Goal: Book appointment/travel/reservation

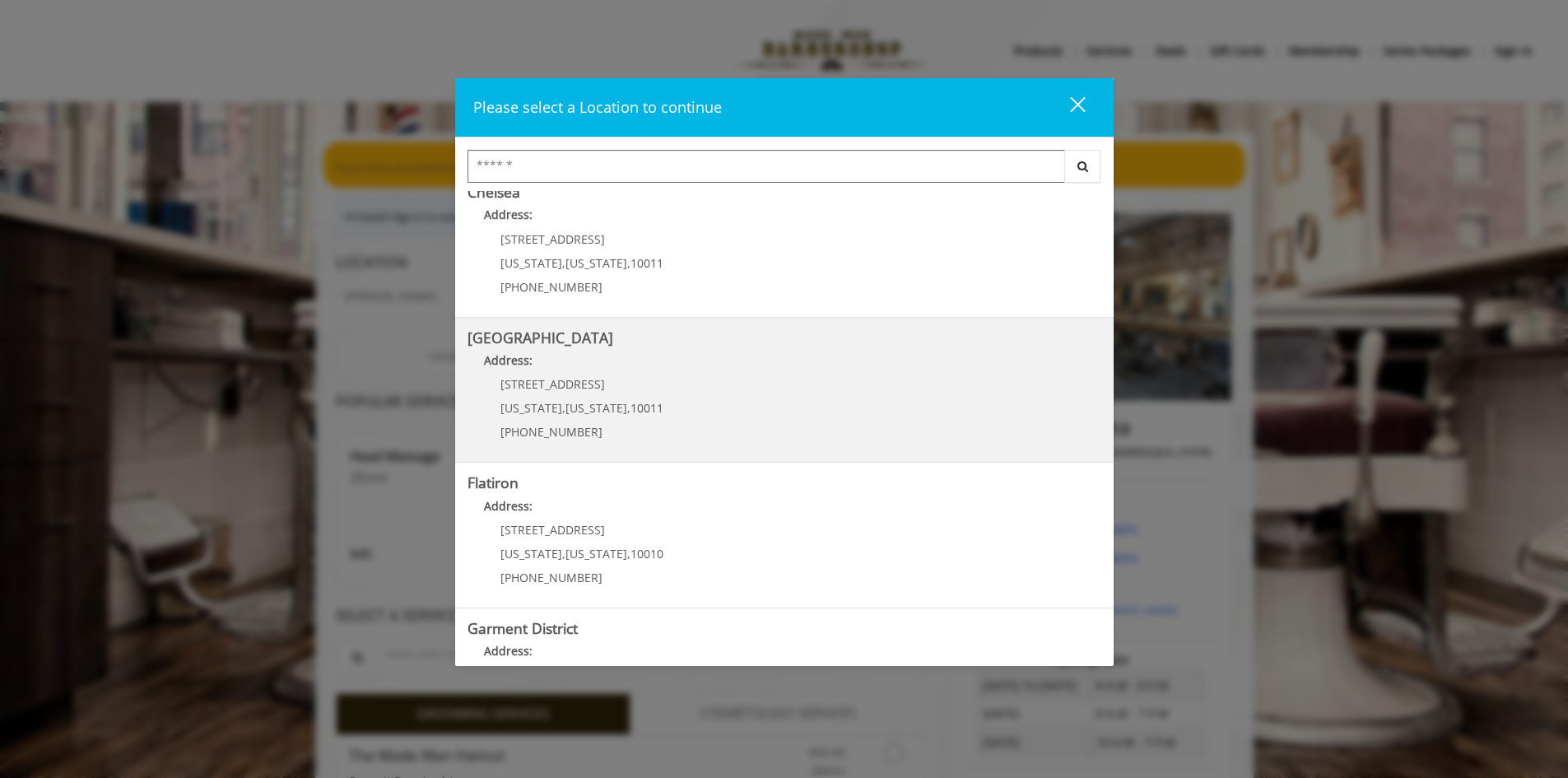
scroll to position [247, 0]
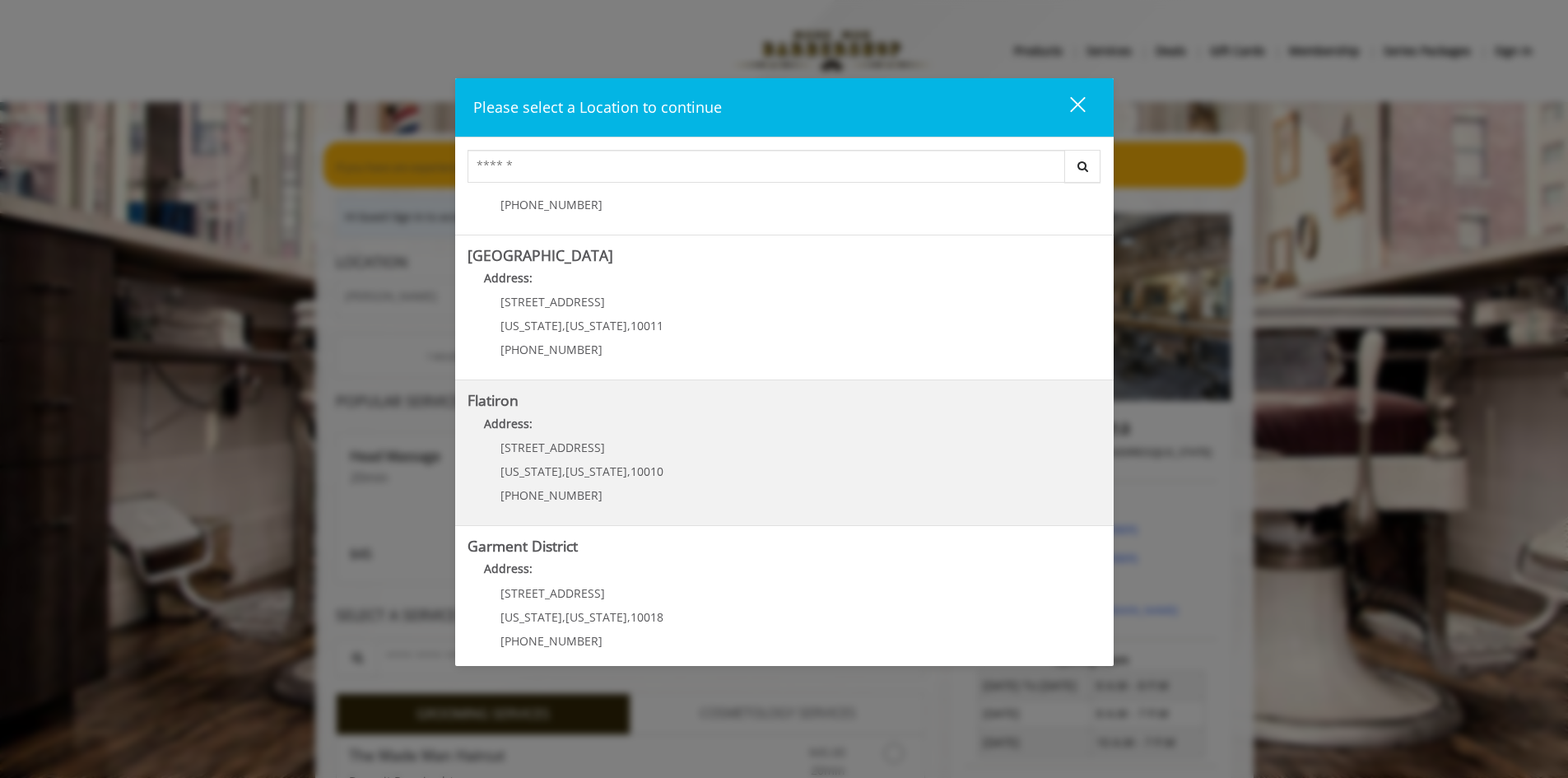
click at [565, 472] on span "New York" at bounding box center [596, 471] width 62 height 16
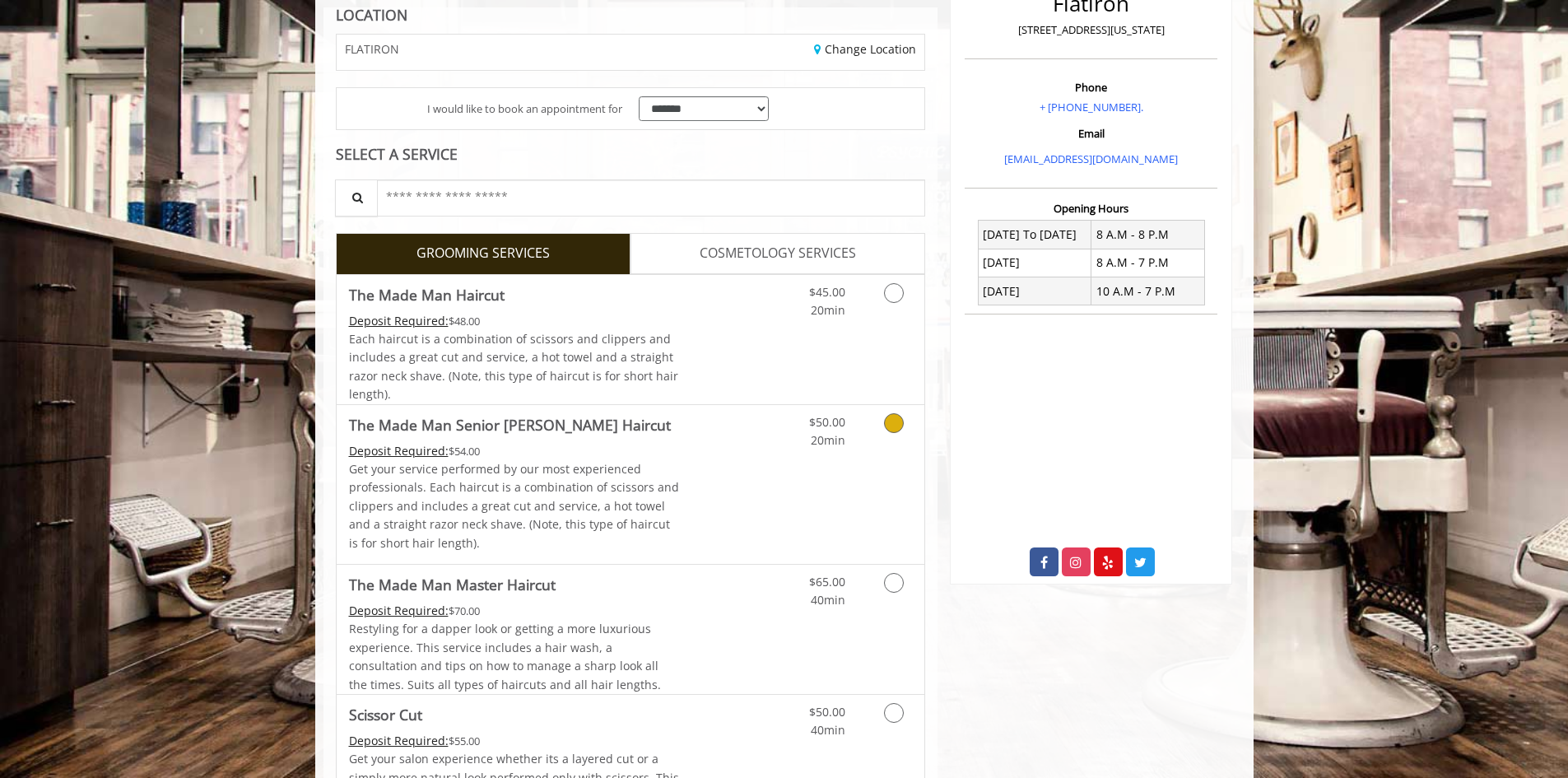
scroll to position [329, 0]
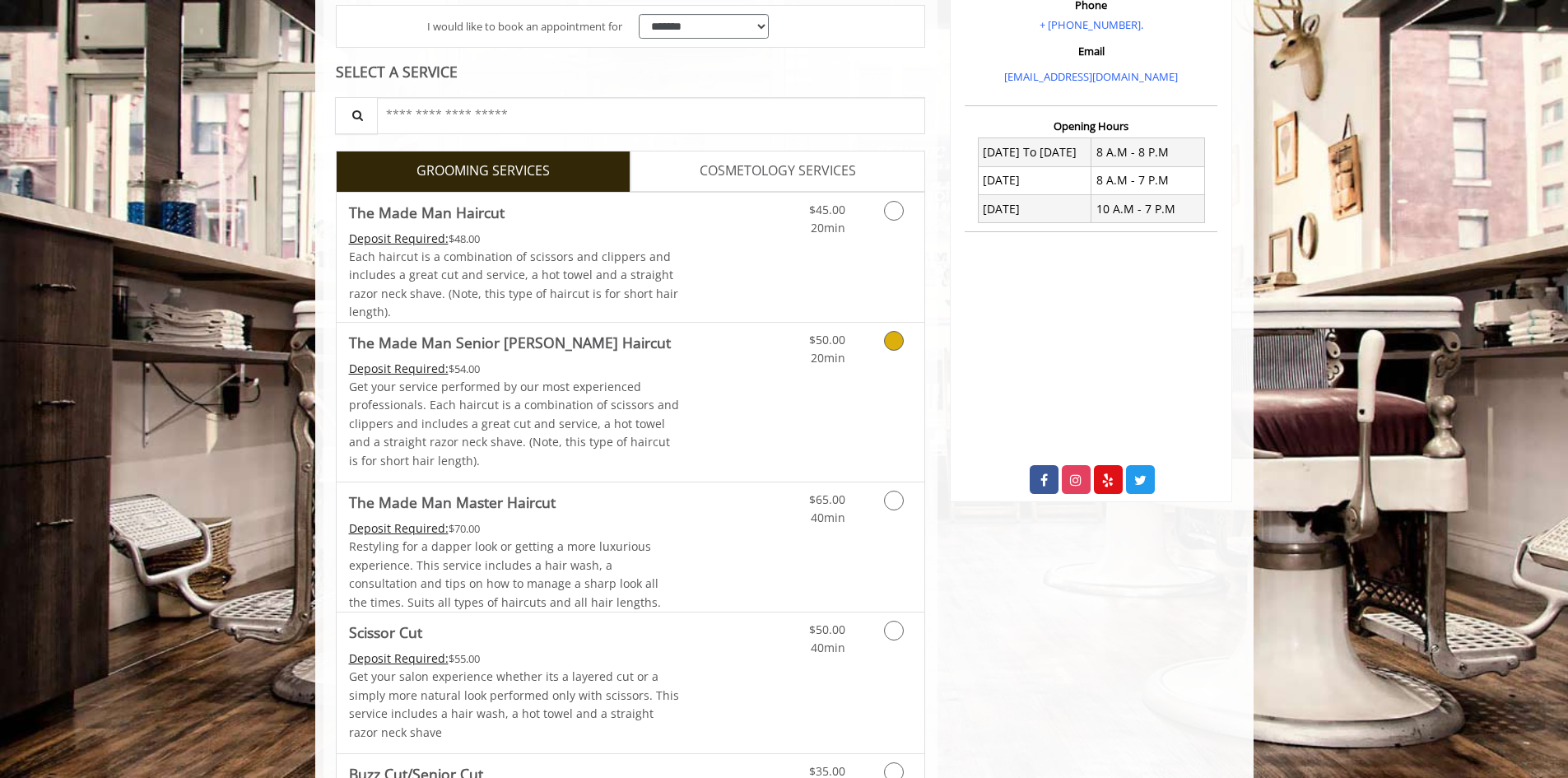
click at [899, 342] on icon "Grooming services" at bounding box center [893, 340] width 19 height 19
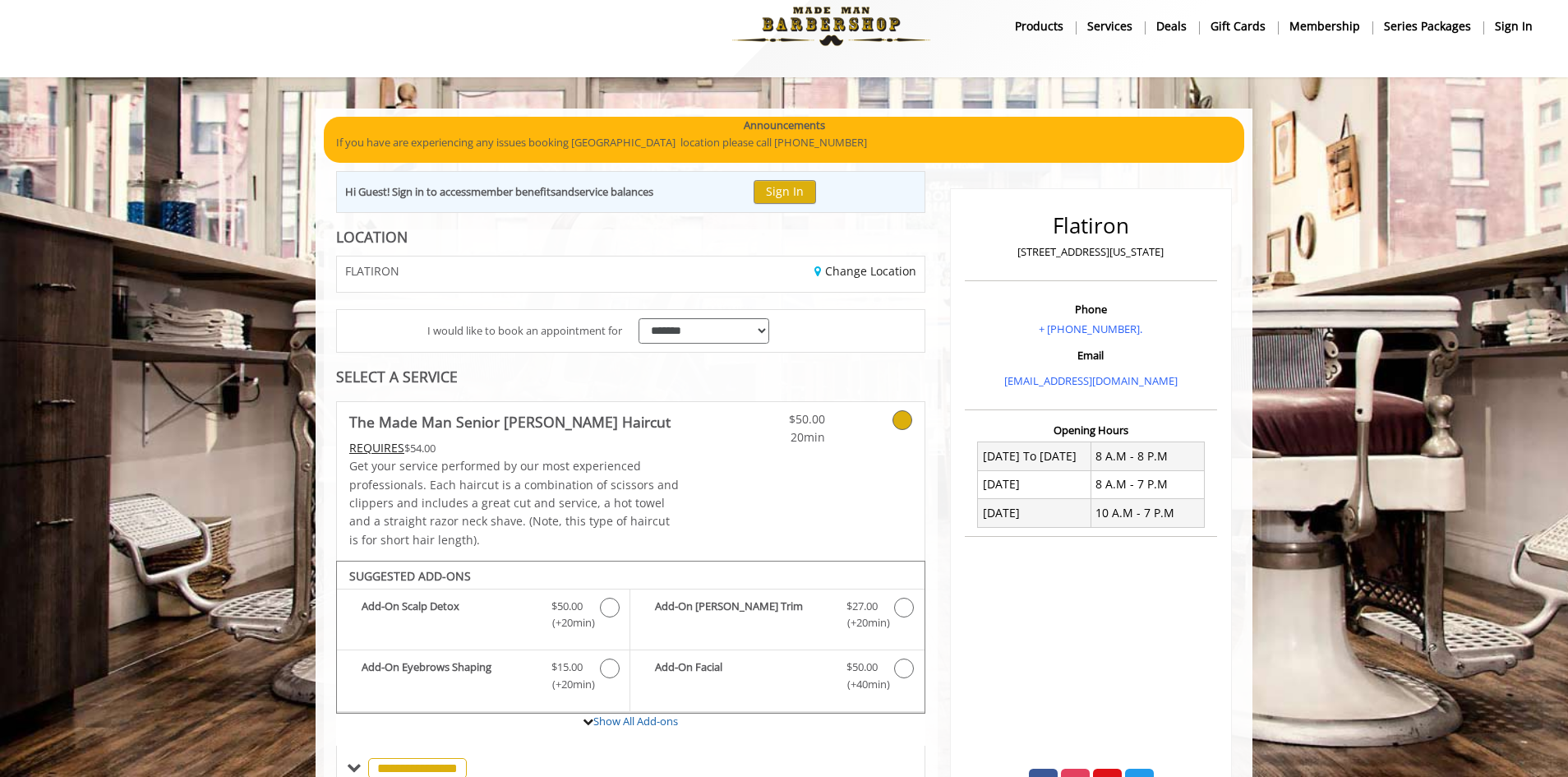
scroll to position [0, 0]
